Goal: Use online tool/utility: Utilize a website feature to perform a specific function

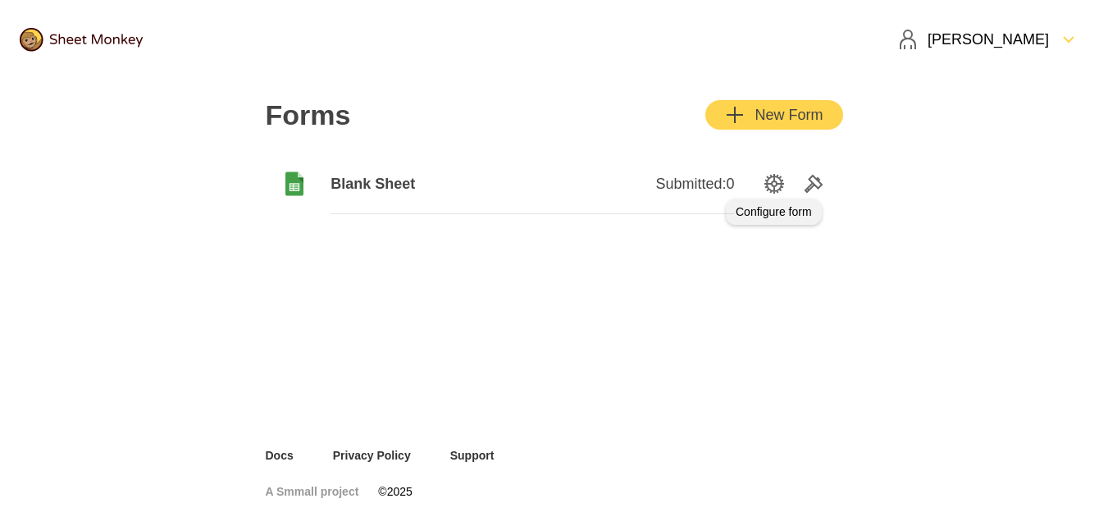
click at [769, 181] on icon "SettingsOption" at bounding box center [774, 184] width 20 height 20
click at [372, 180] on span "Blank Sheet" at bounding box center [431, 184] width 202 height 20
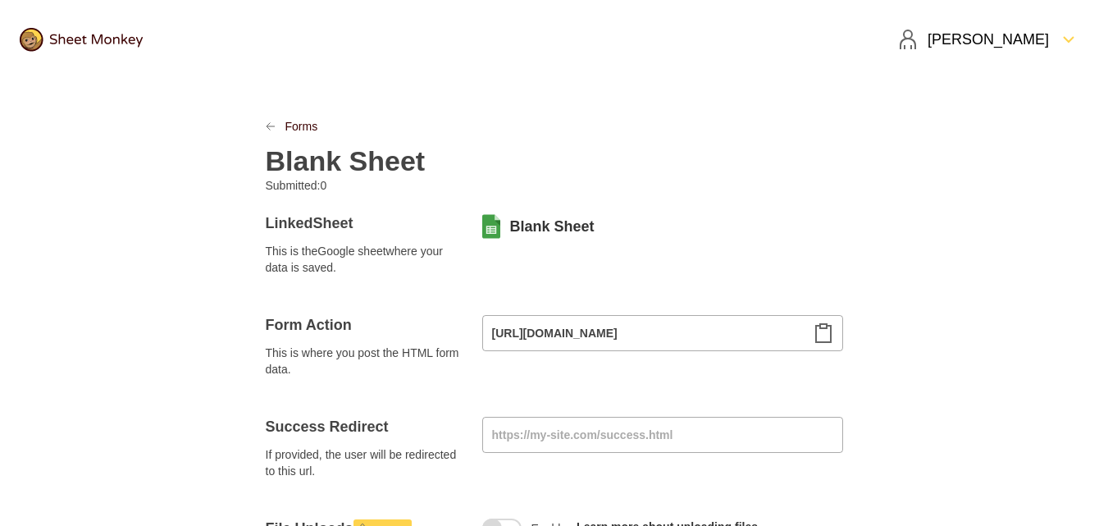
click at [274, 122] on icon "LinkPrevious" at bounding box center [271, 126] width 10 height 10
click at [267, 126] on icon "LinkPrevious" at bounding box center [270, 126] width 8 height 7
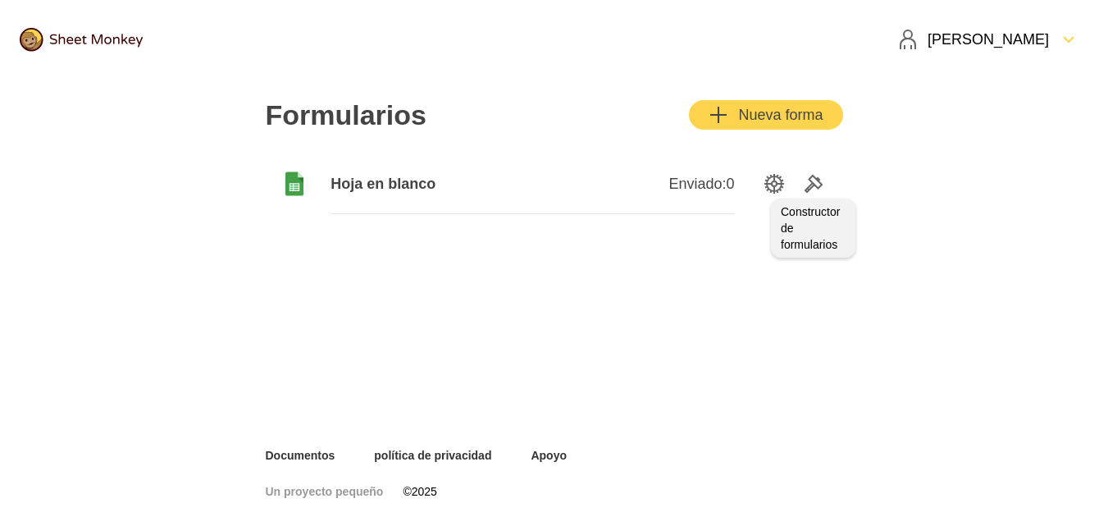
click at [812, 176] on icon "Herramientas" at bounding box center [813, 183] width 16 height 16
